Goal: Navigation & Orientation: Find specific page/section

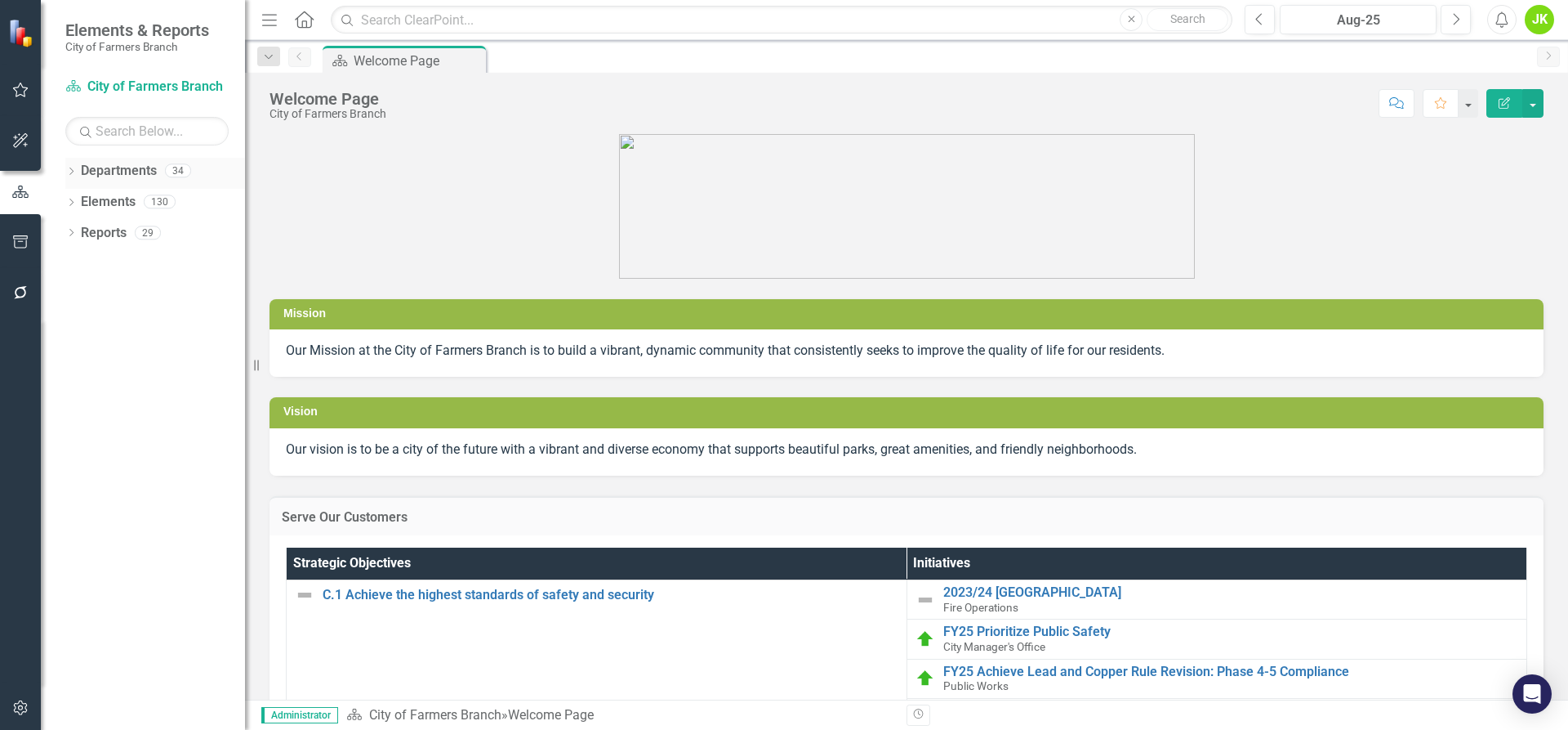
click at [69, 163] on div "Dropdown Departments 34" at bounding box center [155, 174] width 180 height 31
click at [73, 172] on icon at bounding box center [71, 172] width 4 height 7
click at [81, 199] on icon at bounding box center [80, 200] width 4 height 8
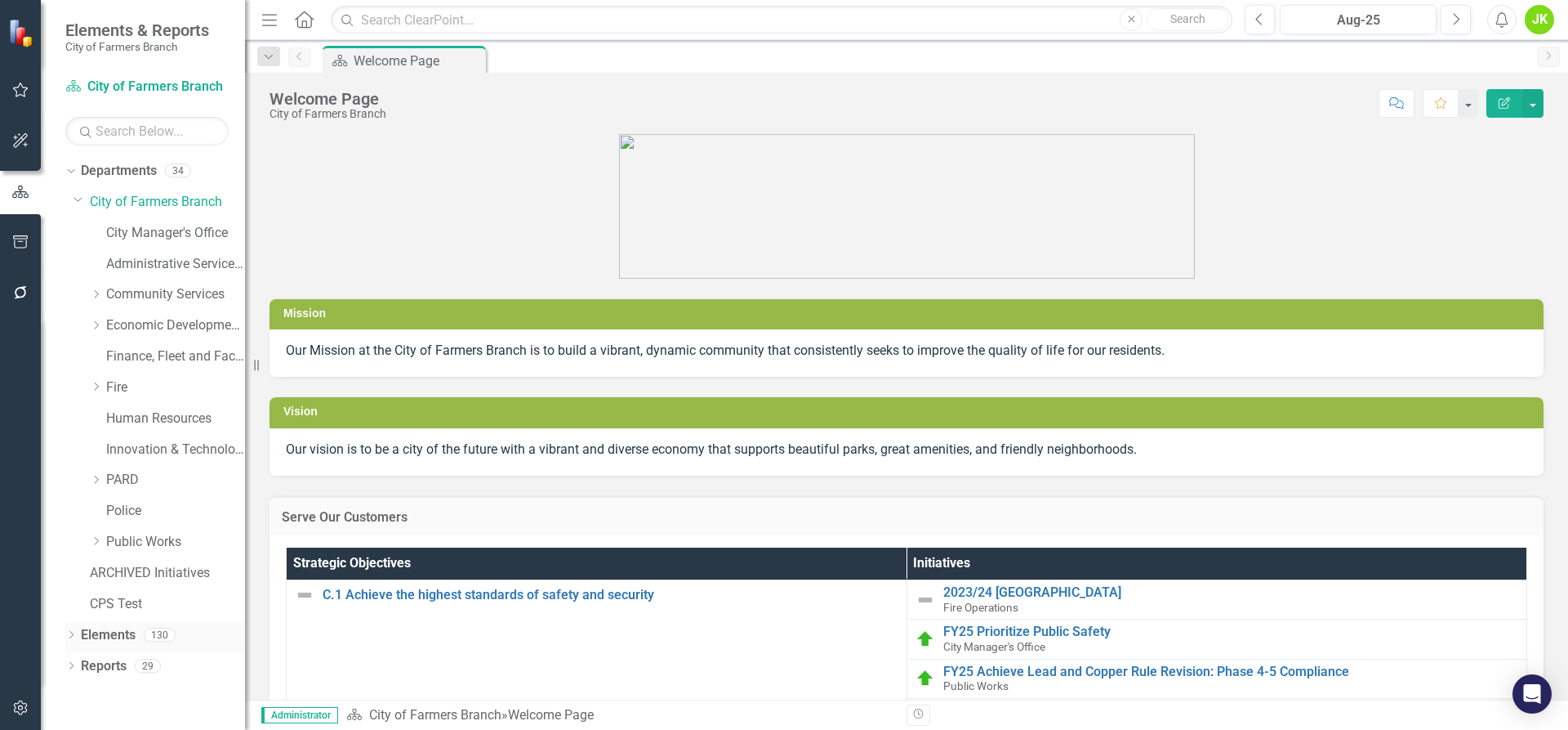
click at [74, 634] on icon "Dropdown" at bounding box center [71, 636] width 11 height 9
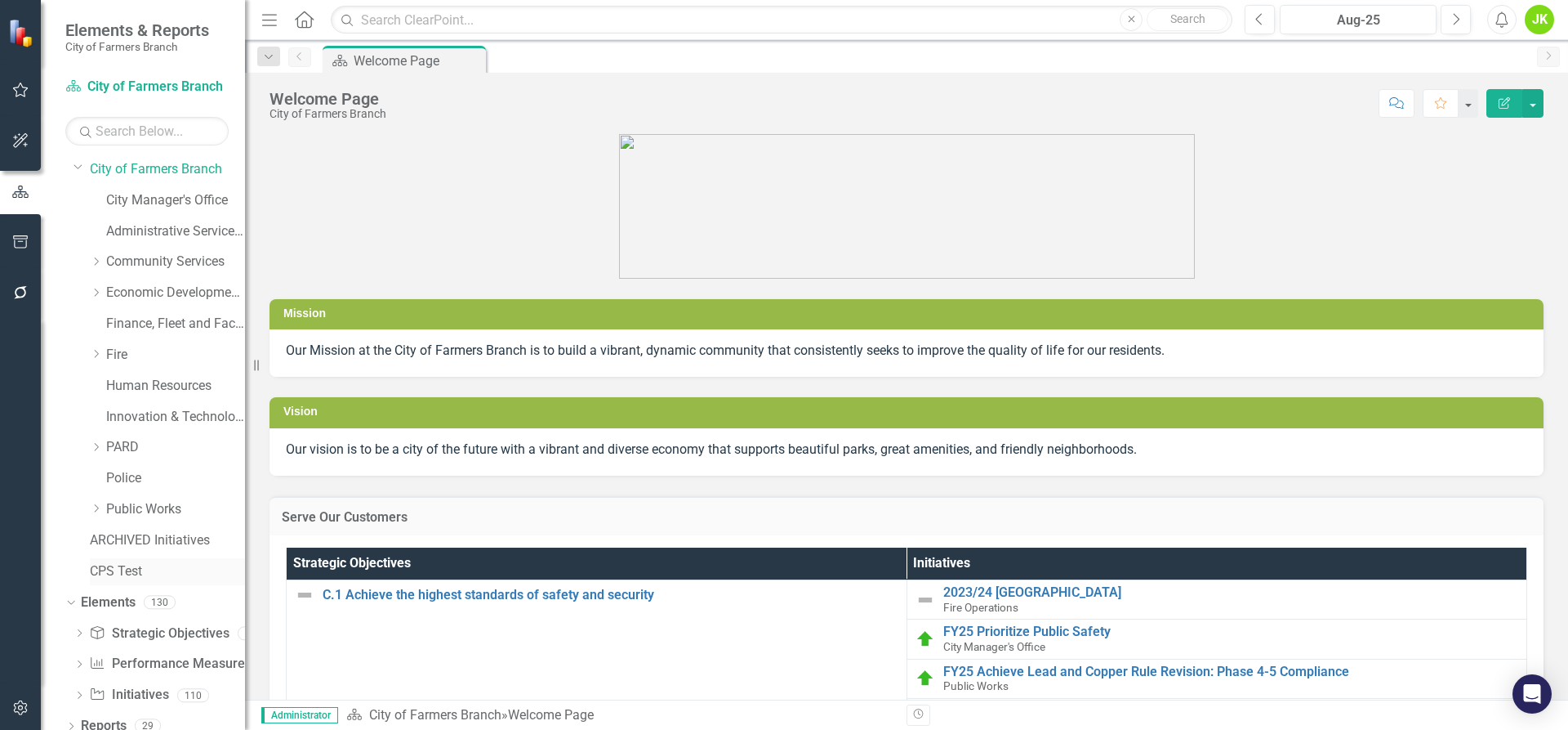
scroll to position [46, 0]
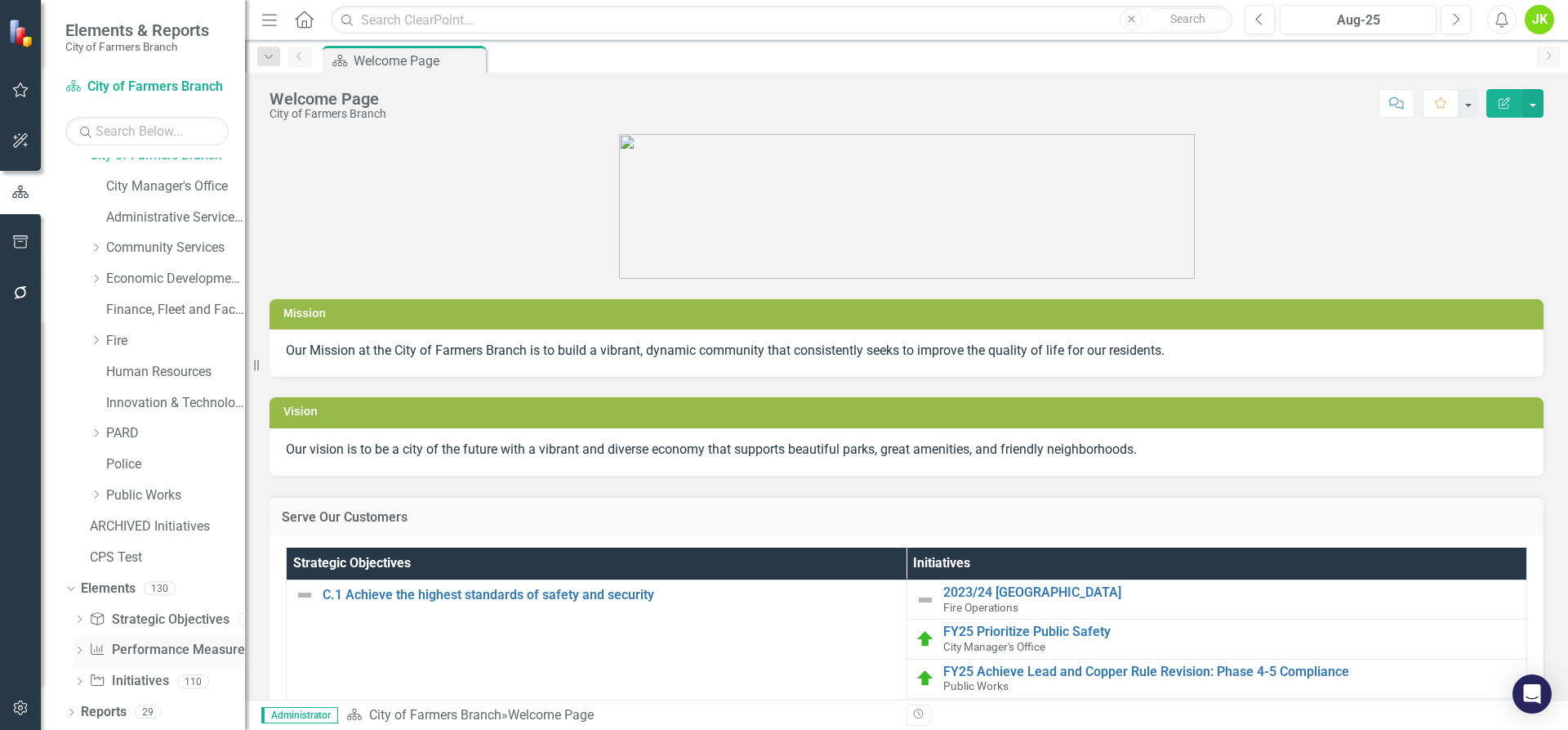
click at [149, 648] on link "Performance Measure Performance Measures" at bounding box center [170, 650] width 161 height 18
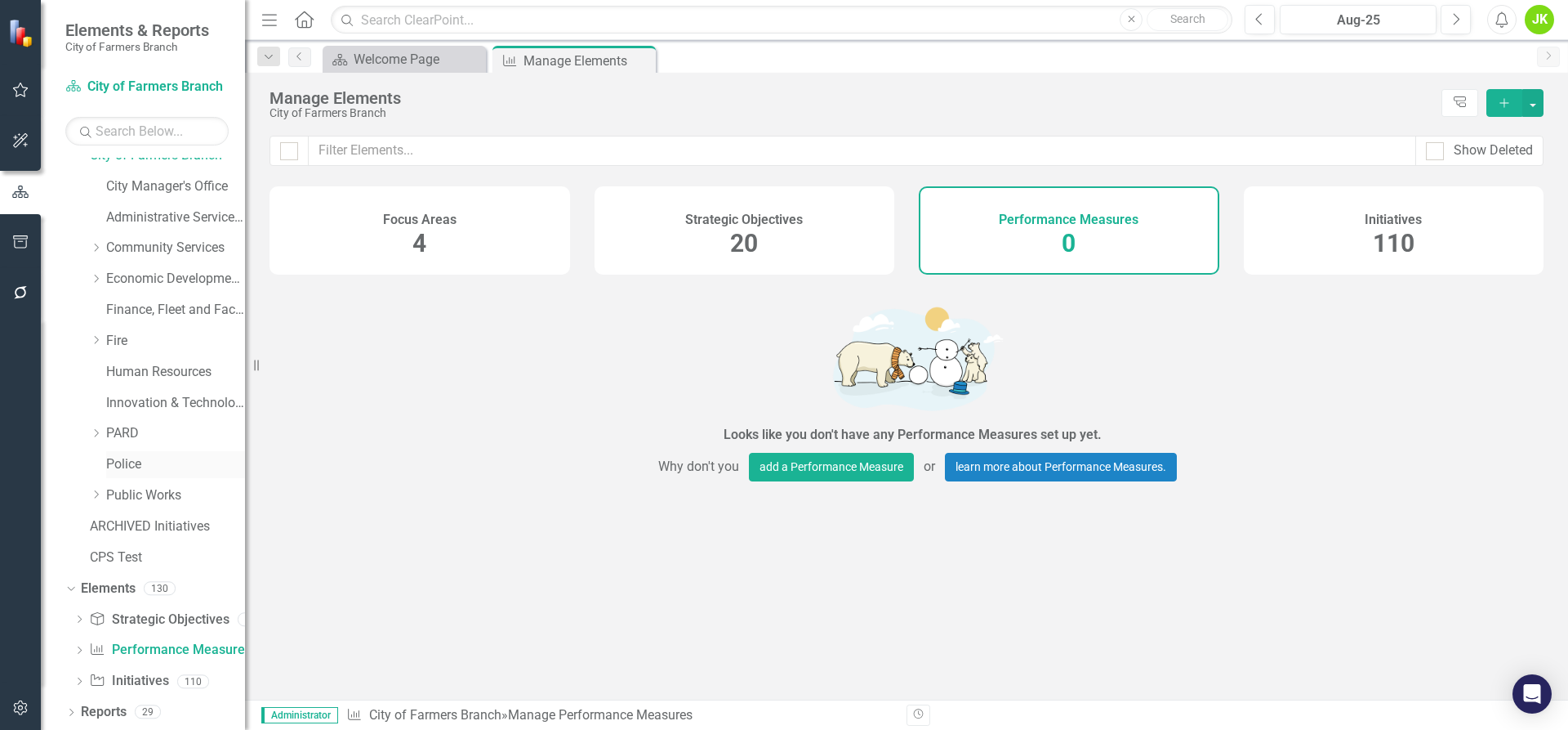
click at [112, 461] on link "Police" at bounding box center [175, 464] width 139 height 18
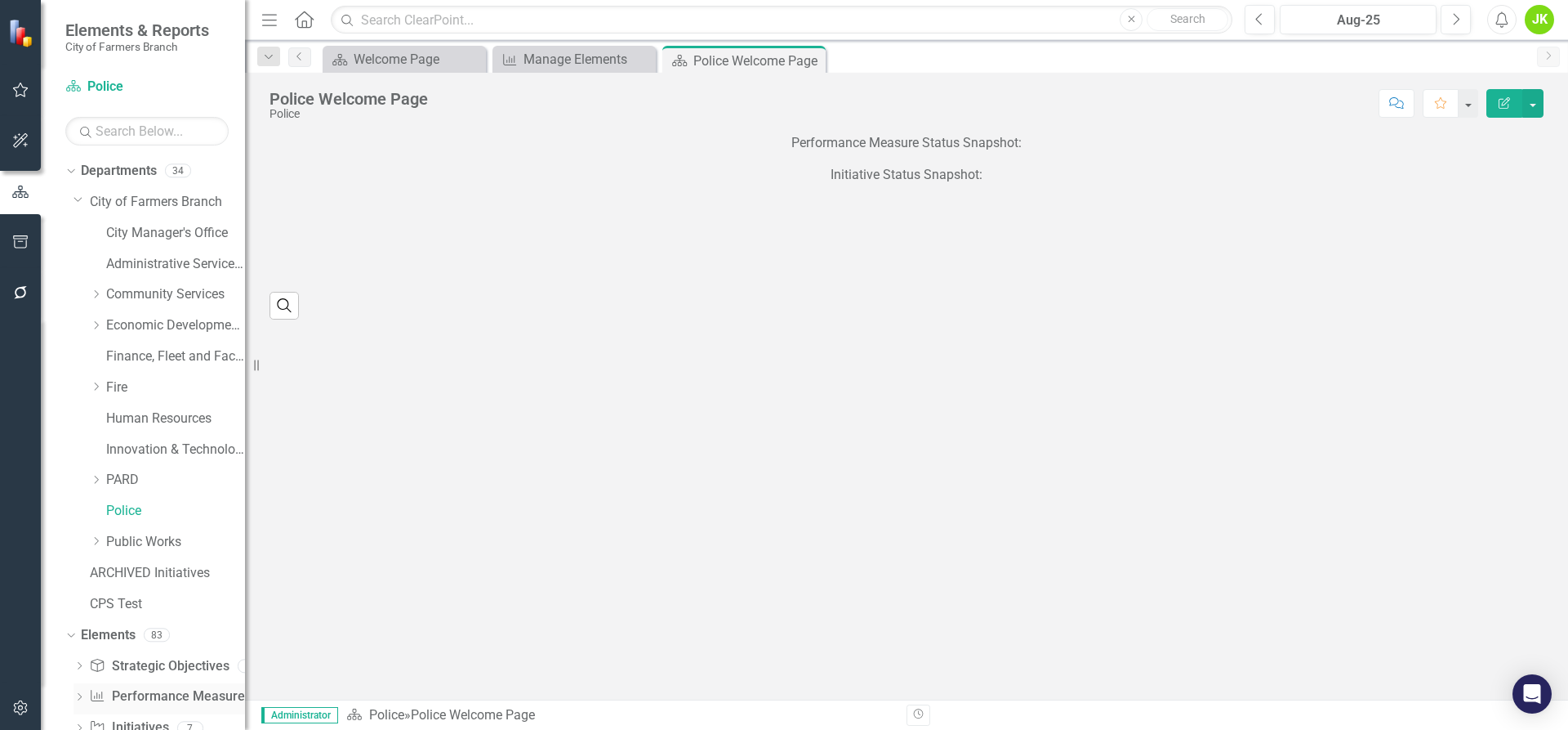
click at [165, 693] on link "Performance Measure Performance Measures" at bounding box center [170, 697] width 161 height 18
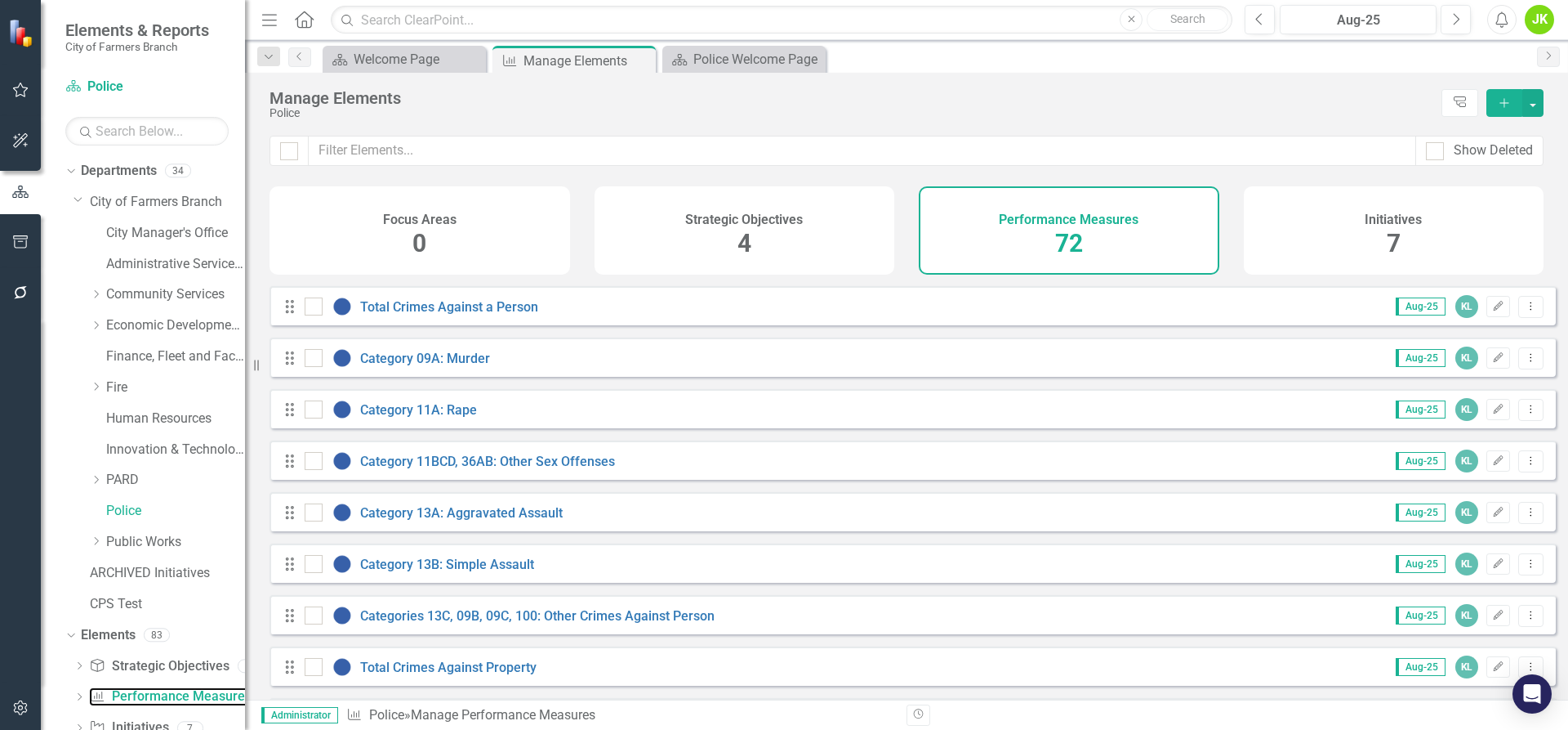
scroll to position [490, 0]
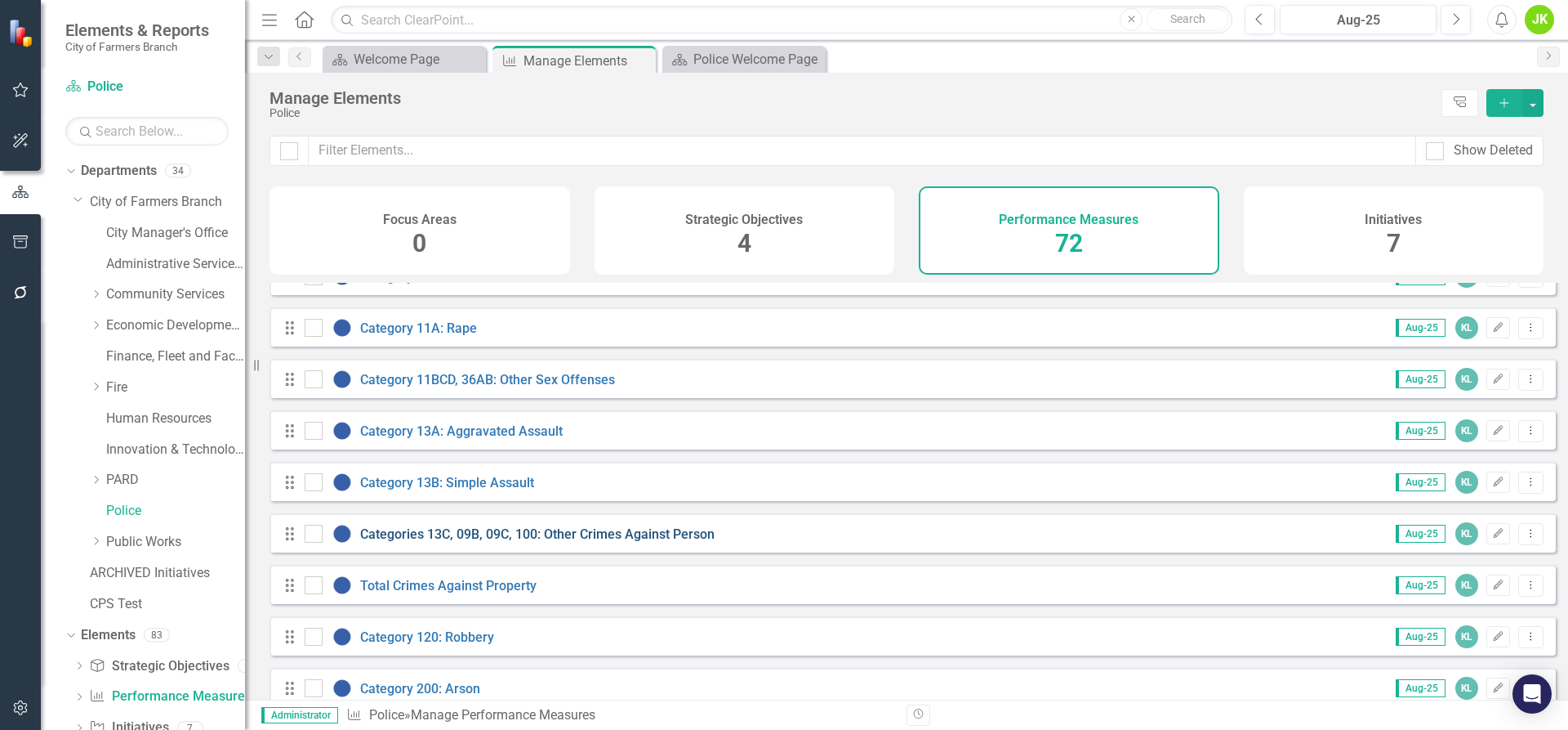
click at [648, 542] on link "Categories 13C, 09B, 09C, 100: Other Crimes Against Person" at bounding box center [537, 533] width 354 height 16
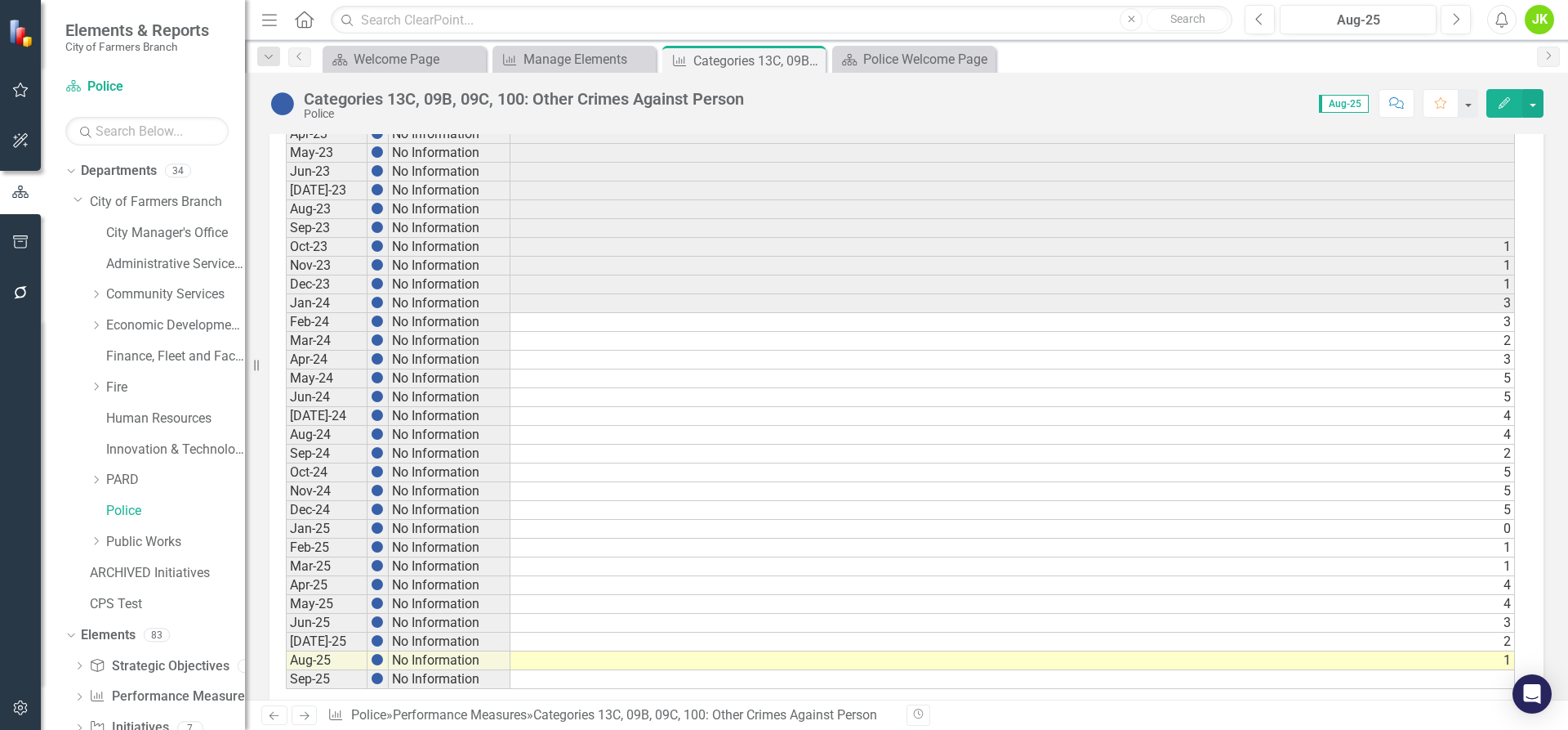
scroll to position [766, 0]
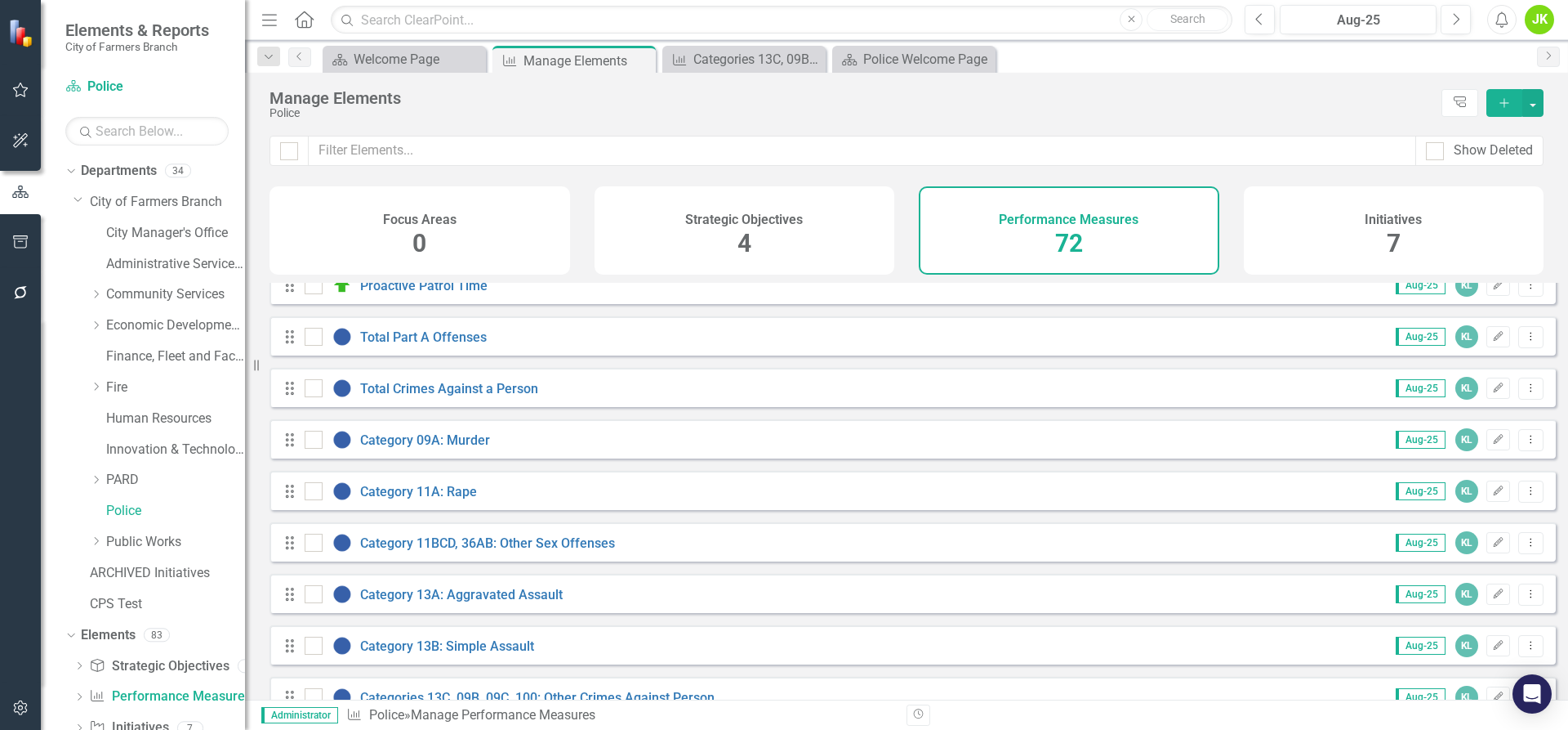
scroll to position [409, 0]
